Goal: Check status: Check status

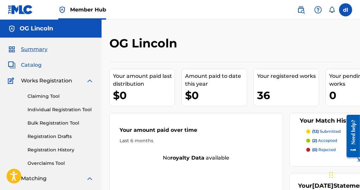
click at [32, 67] on span "Catalog" at bounding box center [31, 65] width 21 height 8
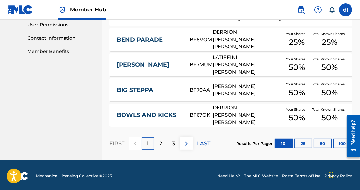
scroll to position [314, 0]
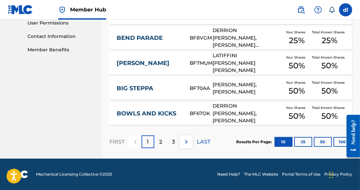
click at [211, 139] on section "FIRST 1 2 3 LAST Results Per Page: 10 25 50 100" at bounding box center [230, 142] width 243 height 34
click at [201, 142] on p "LAST" at bounding box center [203, 142] width 13 height 8
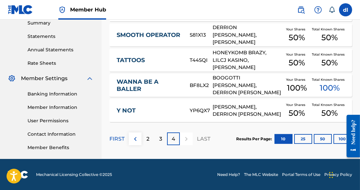
scroll to position [216, 0]
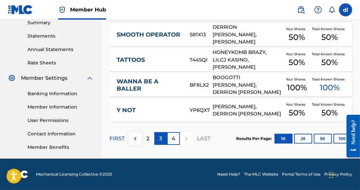
click at [162, 140] on p "3" at bounding box center [160, 139] width 3 height 8
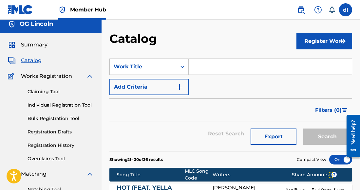
scroll to position [0, 0]
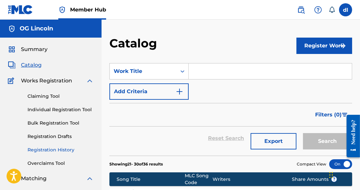
click at [47, 150] on link "Registration History" at bounding box center [61, 150] width 66 height 7
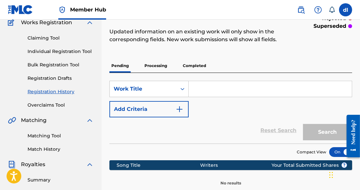
scroll to position [32, 0]
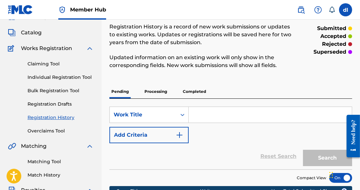
click at [161, 90] on p "Processing" at bounding box center [156, 92] width 27 height 14
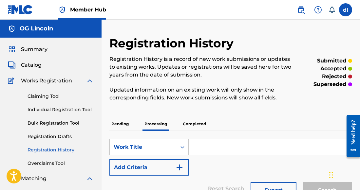
click at [190, 125] on p "Completed" at bounding box center [194, 124] width 27 height 14
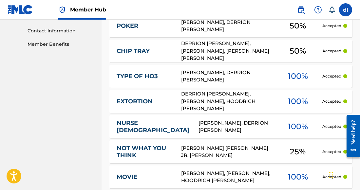
scroll to position [361, 0]
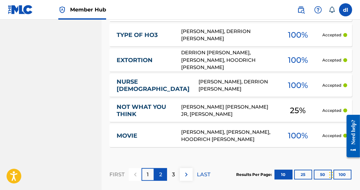
click at [161, 176] on p "2" at bounding box center [160, 175] width 3 height 8
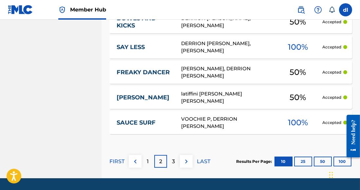
scroll to position [393, 0]
